Goal: Navigation & Orientation: Find specific page/section

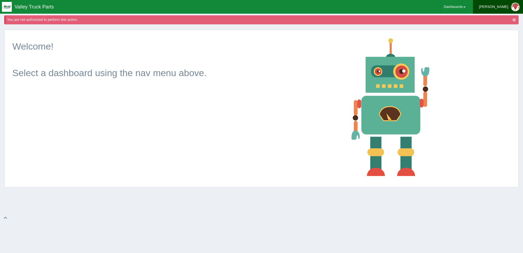
click at [507, 6] on div "[PERSON_NAME]" at bounding box center [493, 6] width 29 height 11
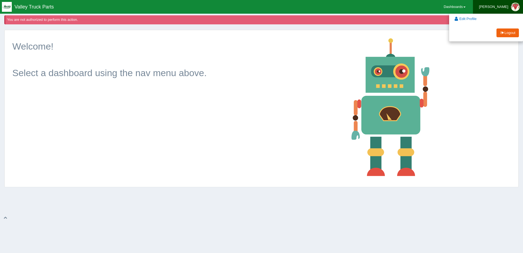
click at [426, 35] on img at bounding box center [390, 106] width 87 height 145
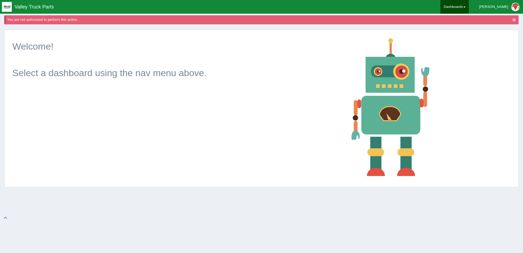
click at [468, 7] on link "Dashboards" at bounding box center [454, 7] width 28 height 14
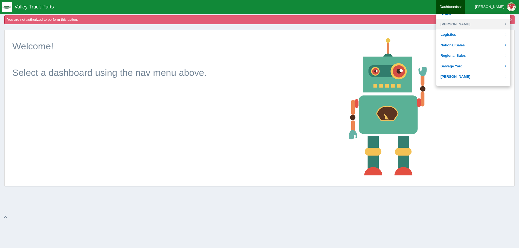
scroll to position [109, 0]
click at [470, 44] on link "Regional Sales" at bounding box center [473, 46] width 74 height 11
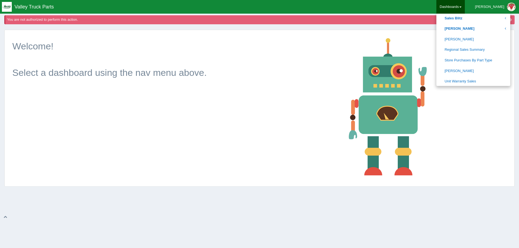
scroll to position [191, 0]
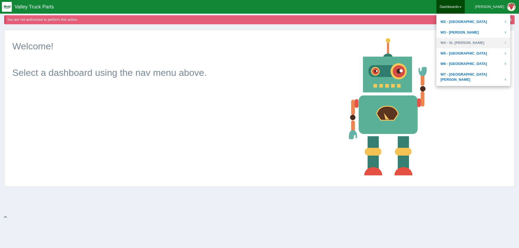
click at [474, 42] on link "W4 - St. [PERSON_NAME]" at bounding box center [473, 43] width 74 height 11
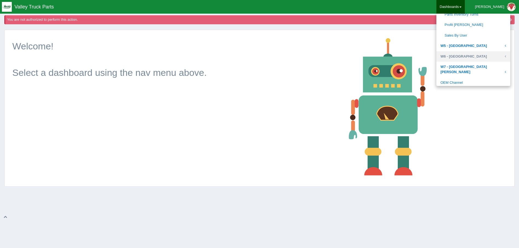
scroll to position [283, 0]
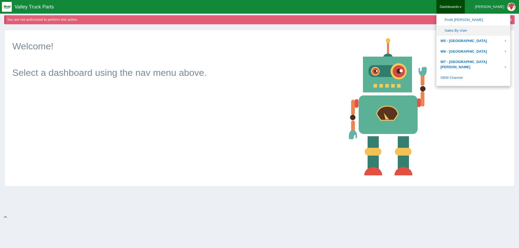
click at [470, 32] on link "Sales By User" at bounding box center [473, 30] width 74 height 11
